Goal: Task Accomplishment & Management: Manage account settings

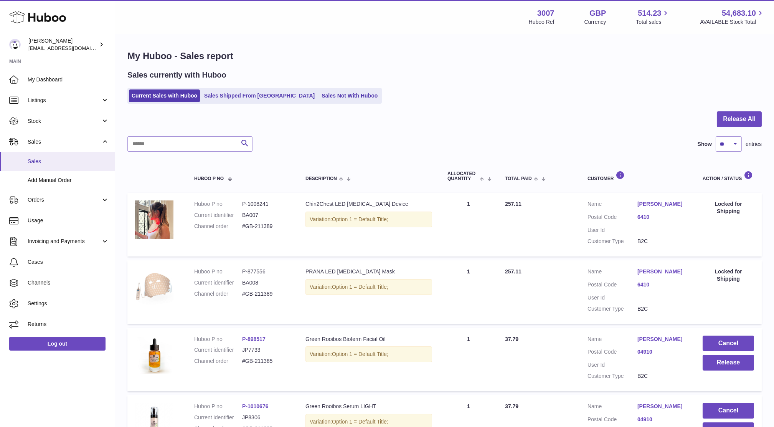
click at [36, 155] on link "Sales" at bounding box center [57, 161] width 115 height 19
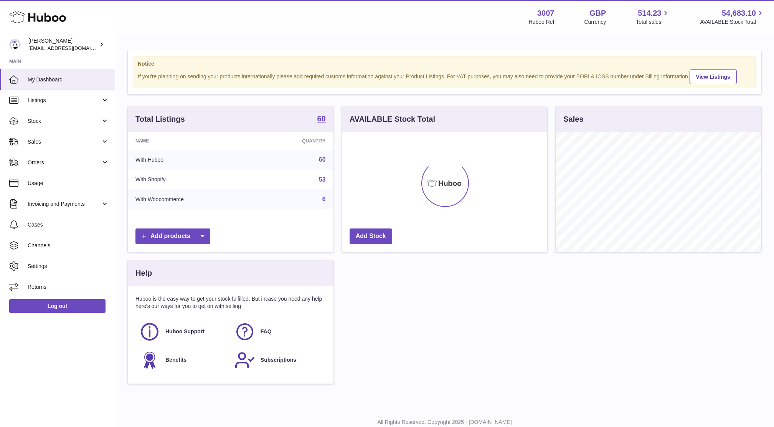
scroll to position [119, 205]
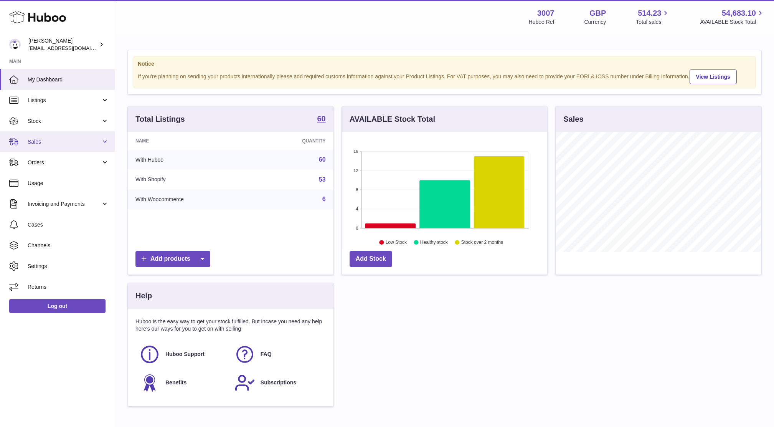
click at [42, 142] on span "Sales" at bounding box center [64, 141] width 73 height 7
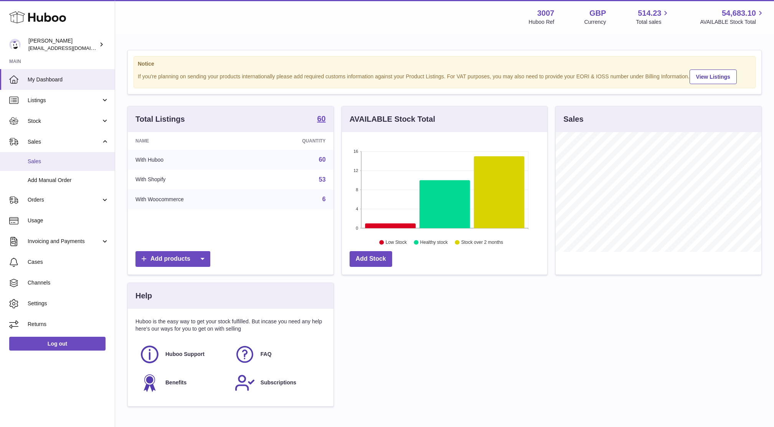
click at [41, 160] on span "Sales" at bounding box center [68, 161] width 81 height 7
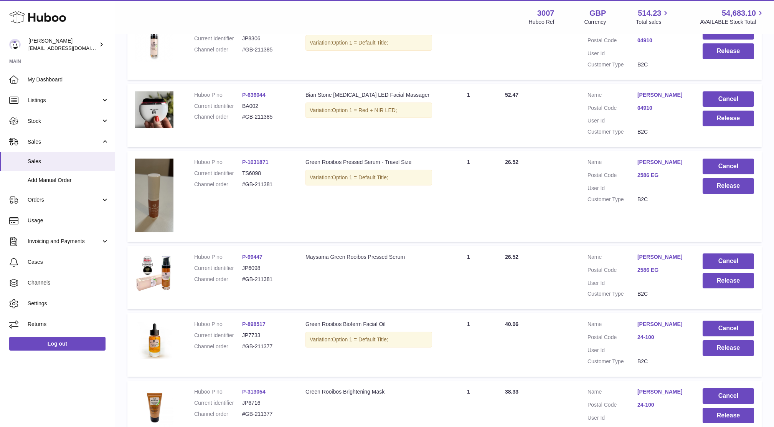
scroll to position [473, 0]
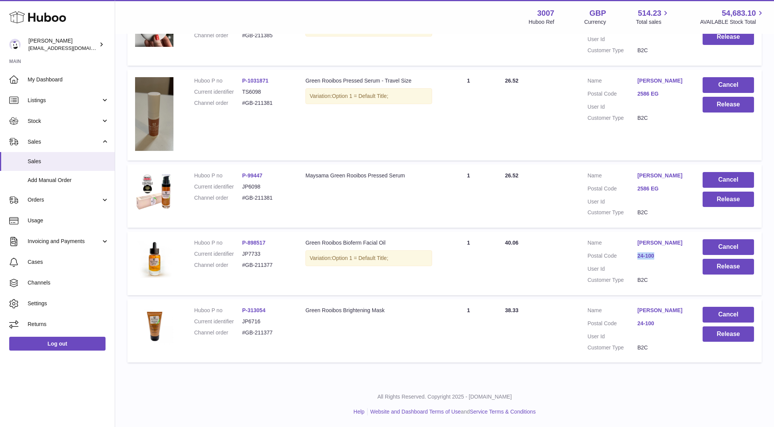
drag, startPoint x: 660, startPoint y: 253, endPoint x: 629, endPoint y: 249, distance: 31.0
click at [629, 249] on dl "Customer Name Iwona Markowska-Daniel Postal Code 24-100 User Id Customer Type B…" at bounding box center [637, 263] width 100 height 48
drag, startPoint x: 629, startPoint y: 249, endPoint x: 559, endPoint y: 264, distance: 71.5
click at [559, 264] on td "Total Paid 40.06" at bounding box center [538, 263] width 82 height 64
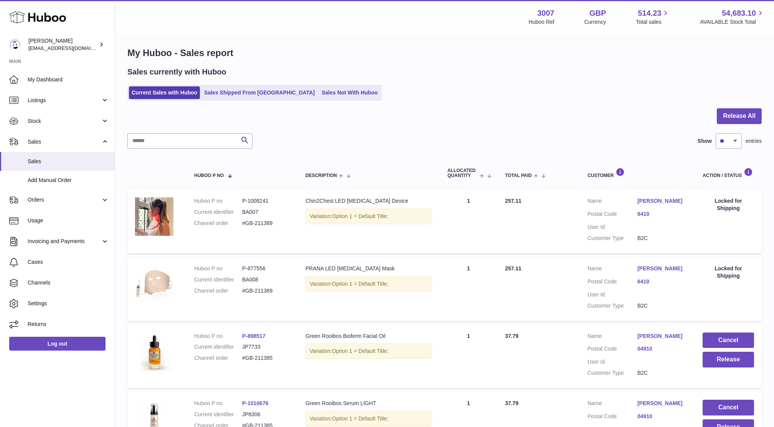
scroll to position [0, 0]
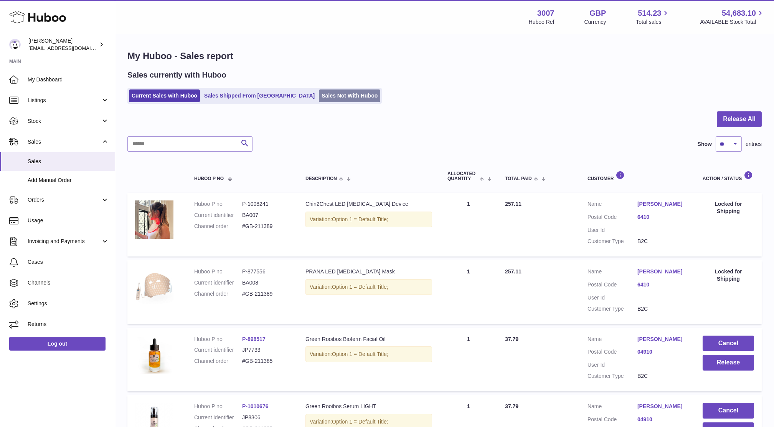
click at [319, 96] on link "Sales Not With Huboo" at bounding box center [349, 95] width 61 height 13
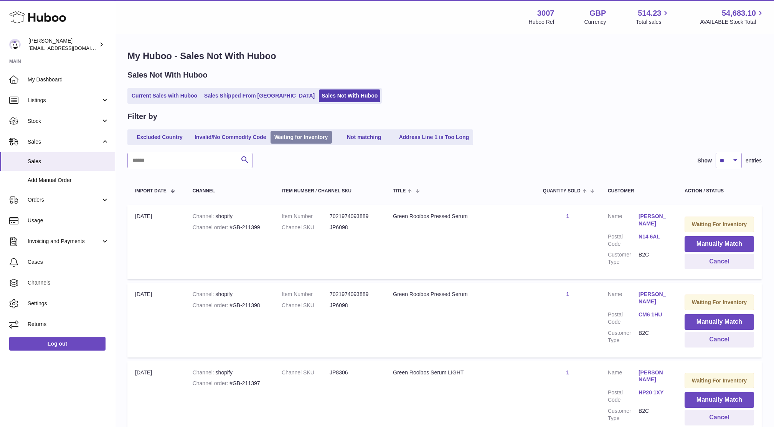
click at [323, 136] on link "Waiting for Inventory" at bounding box center [300, 137] width 61 height 13
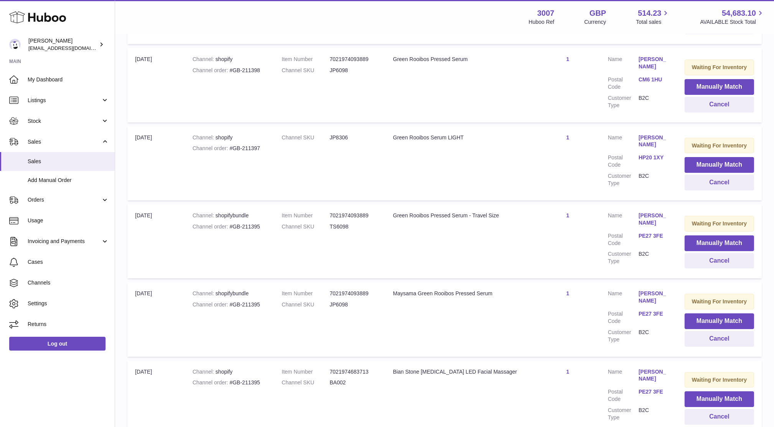
scroll to position [236, 0]
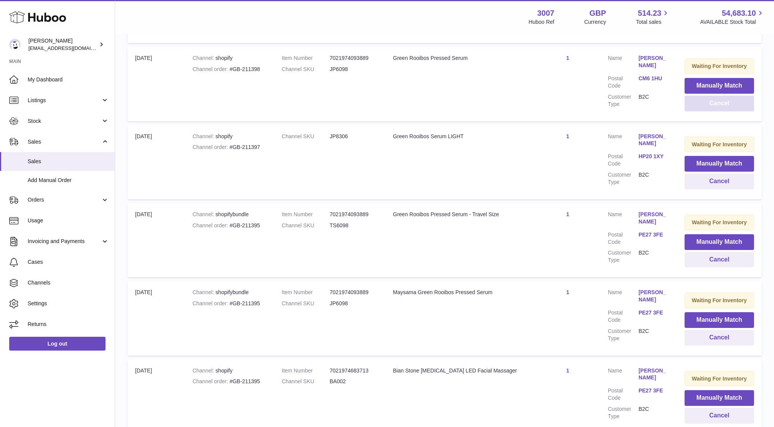
click at [711, 102] on button "Cancel" at bounding box center [718, 104] width 69 height 16
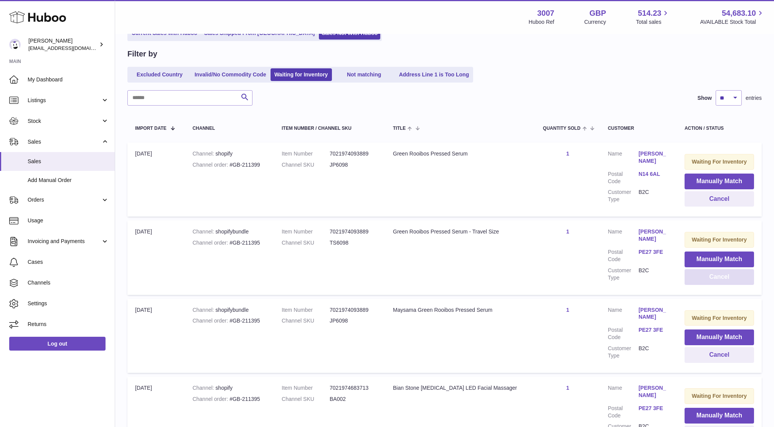
scroll to position [60, 0]
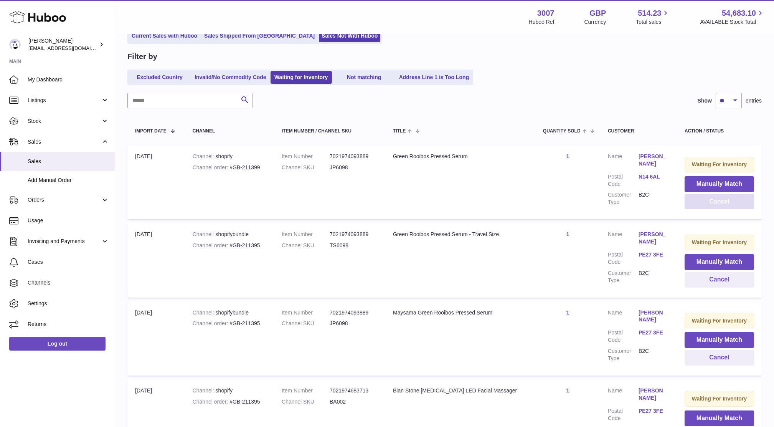
click at [696, 205] on button "Cancel" at bounding box center [718, 202] width 69 height 16
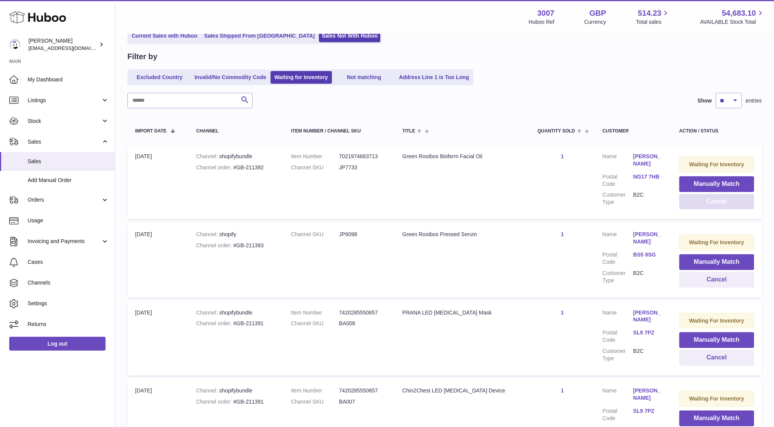
click at [696, 205] on button "Cancel" at bounding box center [716, 202] width 75 height 16
click at [696, 205] on button "Cancel" at bounding box center [715, 202] width 77 height 16
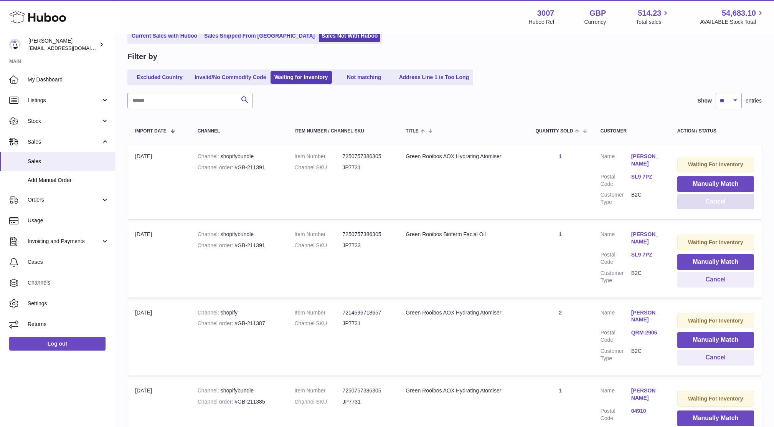
click at [696, 205] on button "Cancel" at bounding box center [715, 202] width 77 height 16
click at [643, 171] on dl "Customer Name Mariette Sammut Postal Code QRM 2905 Customer Type B2C" at bounding box center [630, 181] width 61 height 57
click at [642, 174] on link "QRM 2905" at bounding box center [646, 176] width 31 height 7
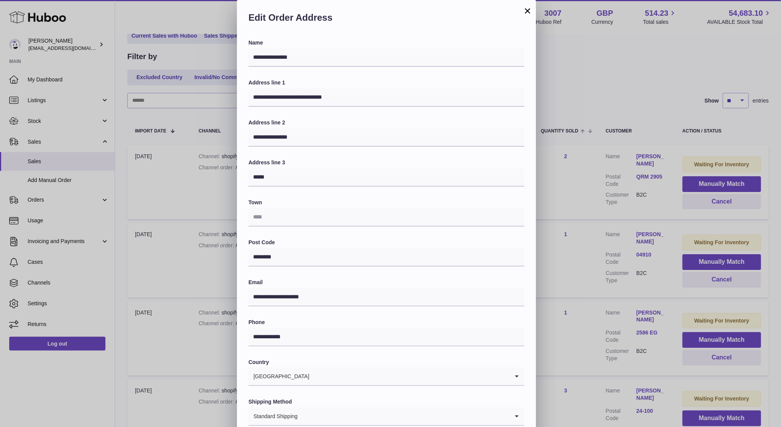
click at [555, 116] on div "**********" at bounding box center [390, 230] width 781 height 460
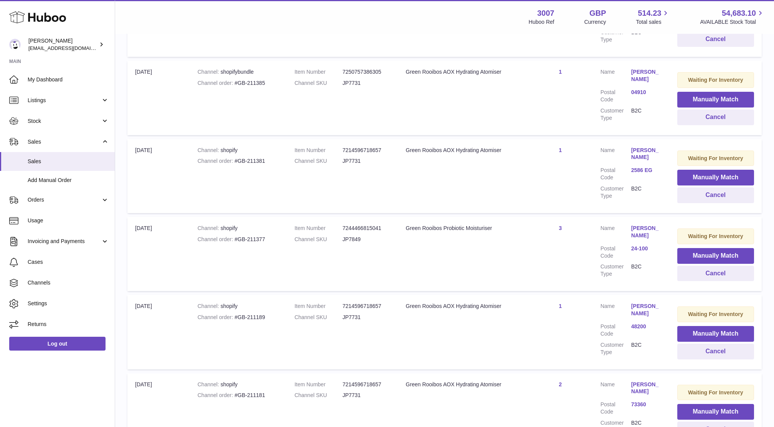
scroll to position [23, 0]
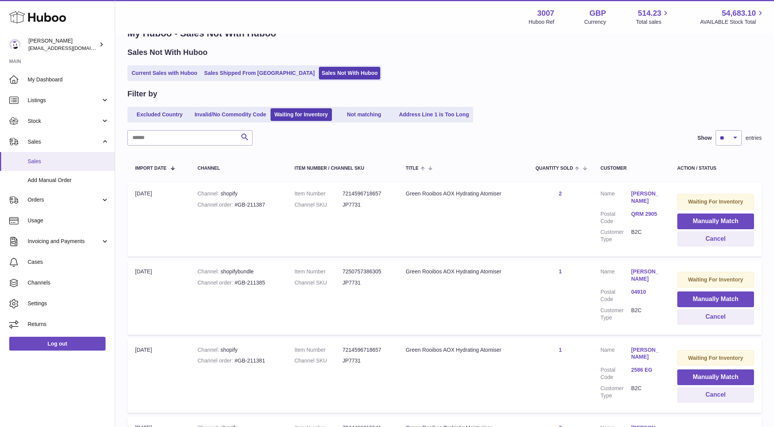
click at [45, 157] on link "Sales" at bounding box center [57, 161] width 115 height 19
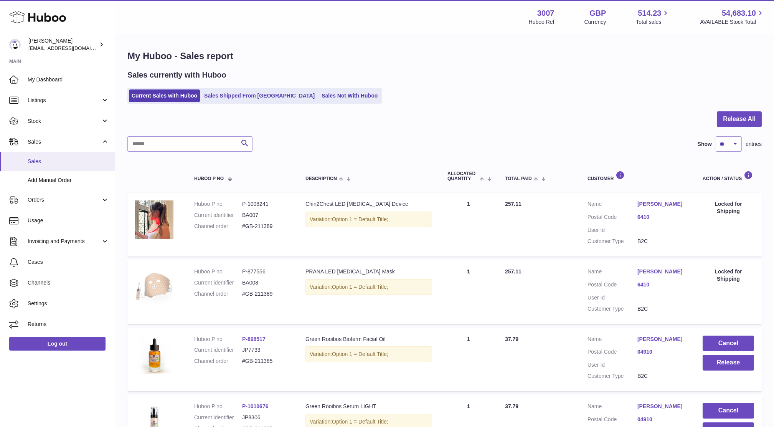
click at [36, 165] on link "Sales" at bounding box center [57, 161] width 115 height 19
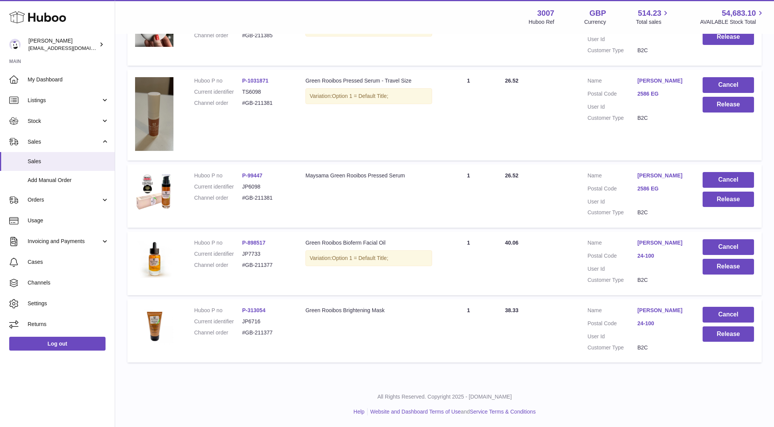
scroll to position [473, 0]
click at [278, 329] on dd "#GB-211377" at bounding box center [266, 332] width 48 height 7
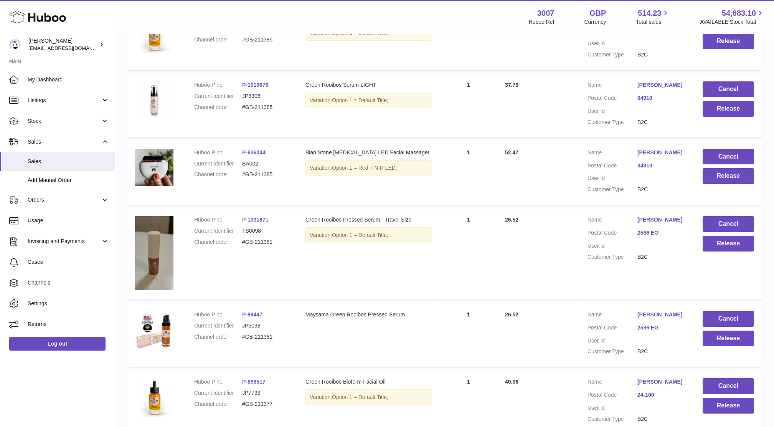
scroll to position [305, 0]
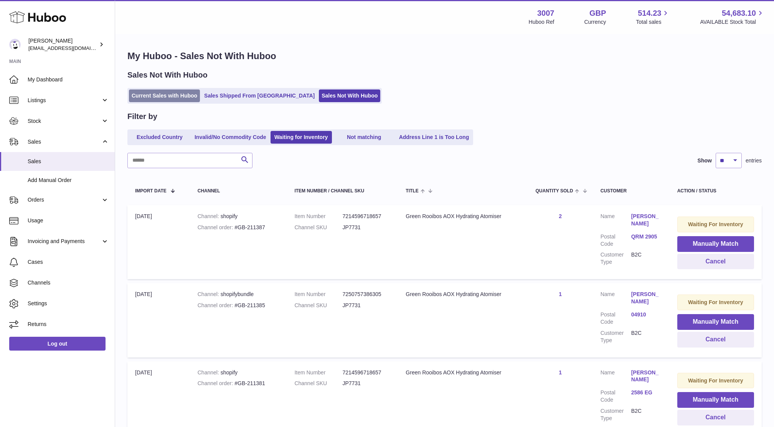
click at [172, 91] on link "Current Sales with Huboo" at bounding box center [164, 95] width 71 height 13
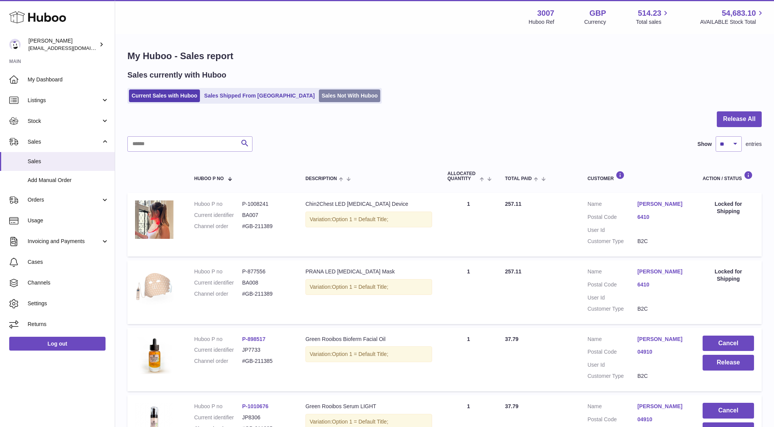
click at [323, 94] on link "Sales Not With Huboo" at bounding box center [349, 95] width 61 height 13
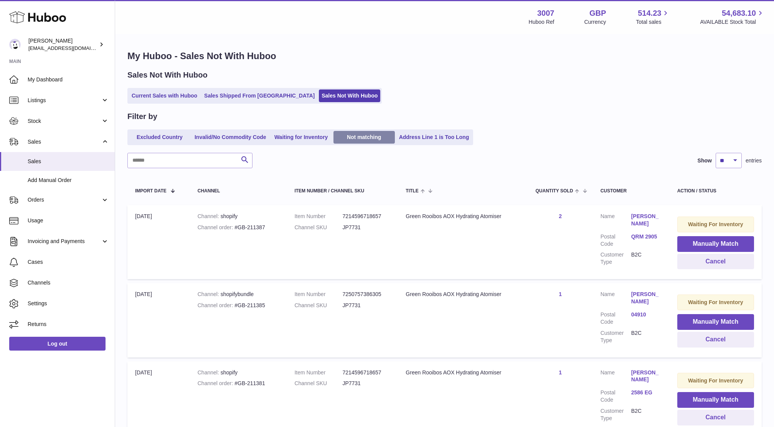
click at [361, 135] on link "Not matching" at bounding box center [363, 137] width 61 height 13
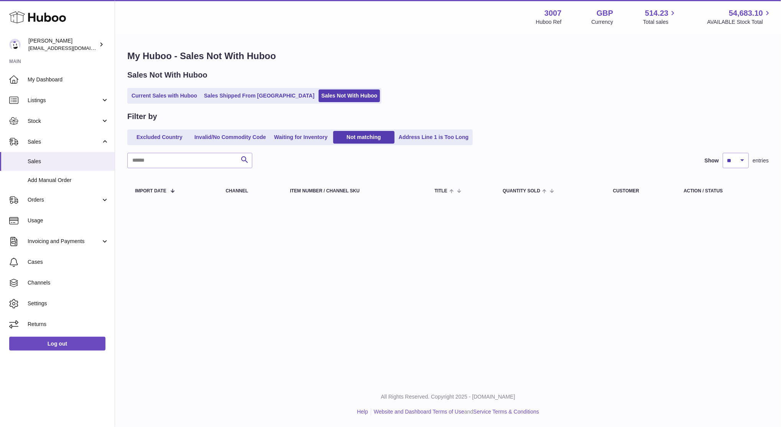
click at [304, 143] on ul "Excluded Country Invalid/No Commodity Code Waiting for Inventory Not matching A…" at bounding box center [300, 137] width 346 height 16
click at [296, 136] on link "Waiting for Inventory" at bounding box center [300, 137] width 61 height 13
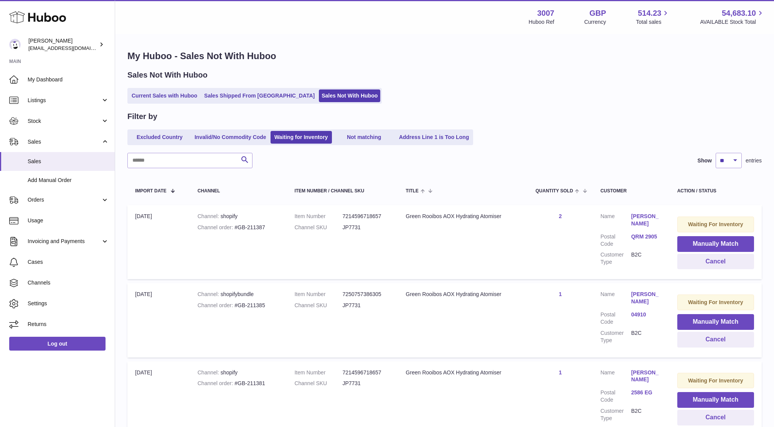
click at [145, 86] on div "Sales Not With Huboo Current Sales with Huboo Sales Shipped From Huboo Sales No…" at bounding box center [444, 87] width 634 height 34
click at [154, 95] on link "Current Sales with Huboo" at bounding box center [164, 95] width 71 height 13
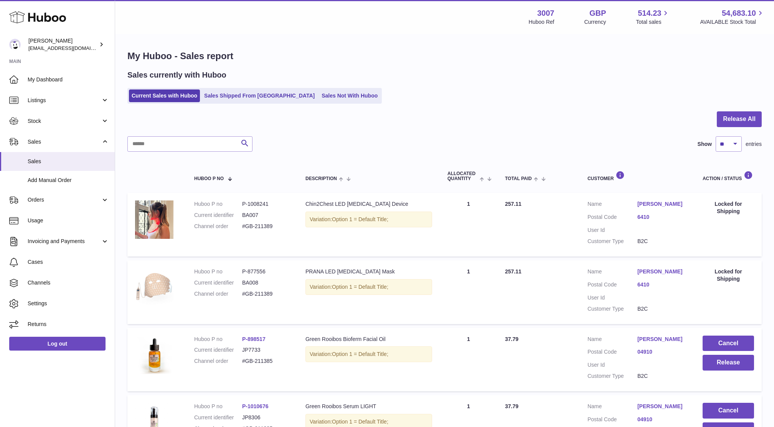
scroll to position [473, 0]
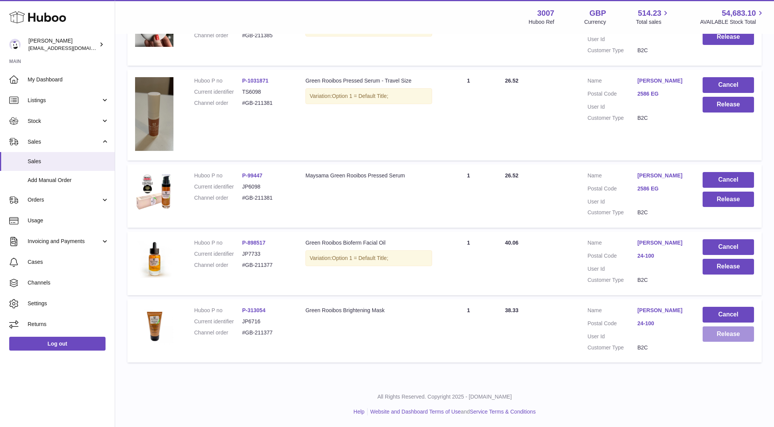
click at [713, 328] on button "Release" at bounding box center [727, 334] width 51 height 16
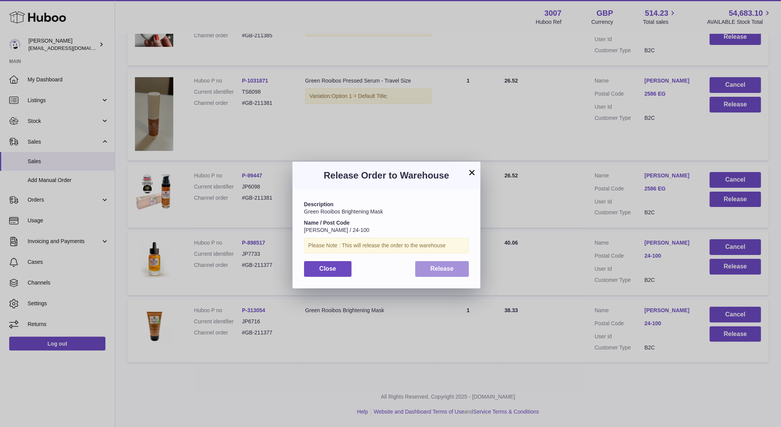
click at [445, 266] on span "Release" at bounding box center [442, 268] width 23 height 7
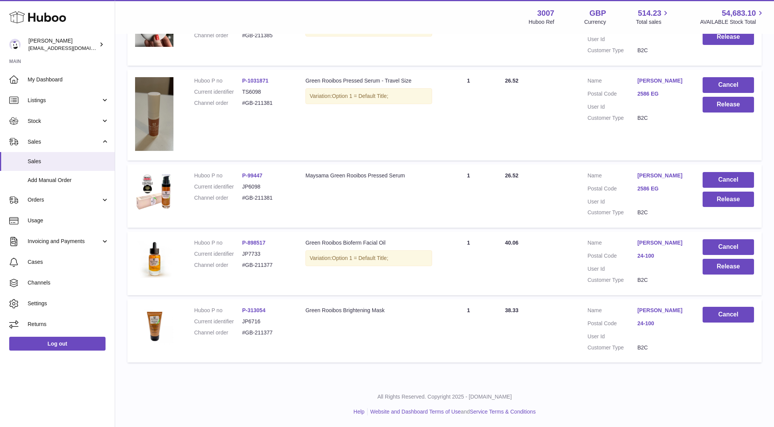
click at [717, 261] on td "Cancel Release" at bounding box center [728, 263] width 67 height 64
click at [717, 259] on button "Release" at bounding box center [727, 267] width 51 height 16
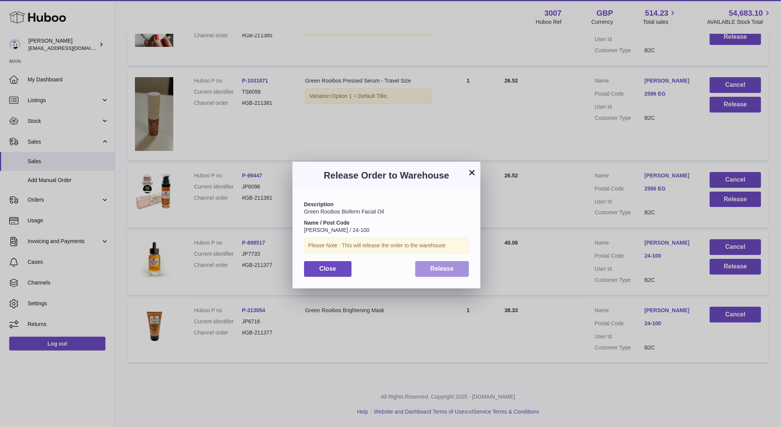
click at [462, 267] on button "Release" at bounding box center [442, 269] width 54 height 16
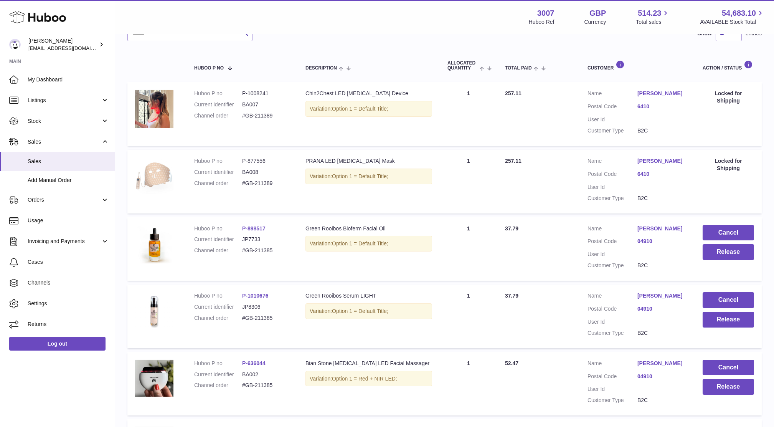
scroll to position [0, 0]
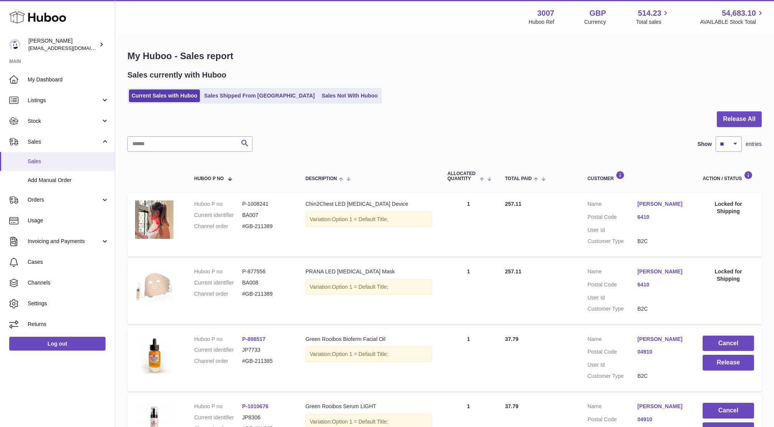
click at [46, 168] on link "Sales" at bounding box center [57, 161] width 115 height 19
